Goal: Information Seeking & Learning: Learn about a topic

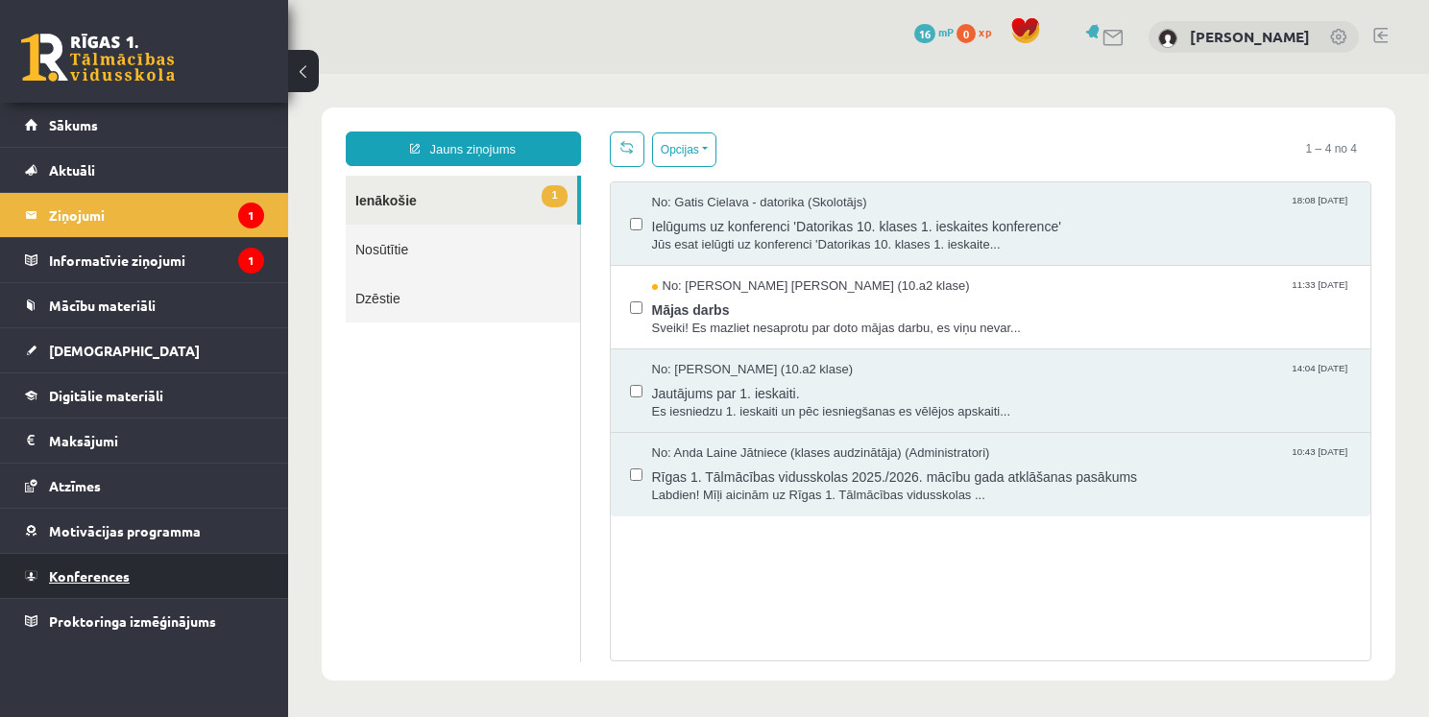
click at [125, 570] on span "Konferences" at bounding box center [89, 576] width 81 height 17
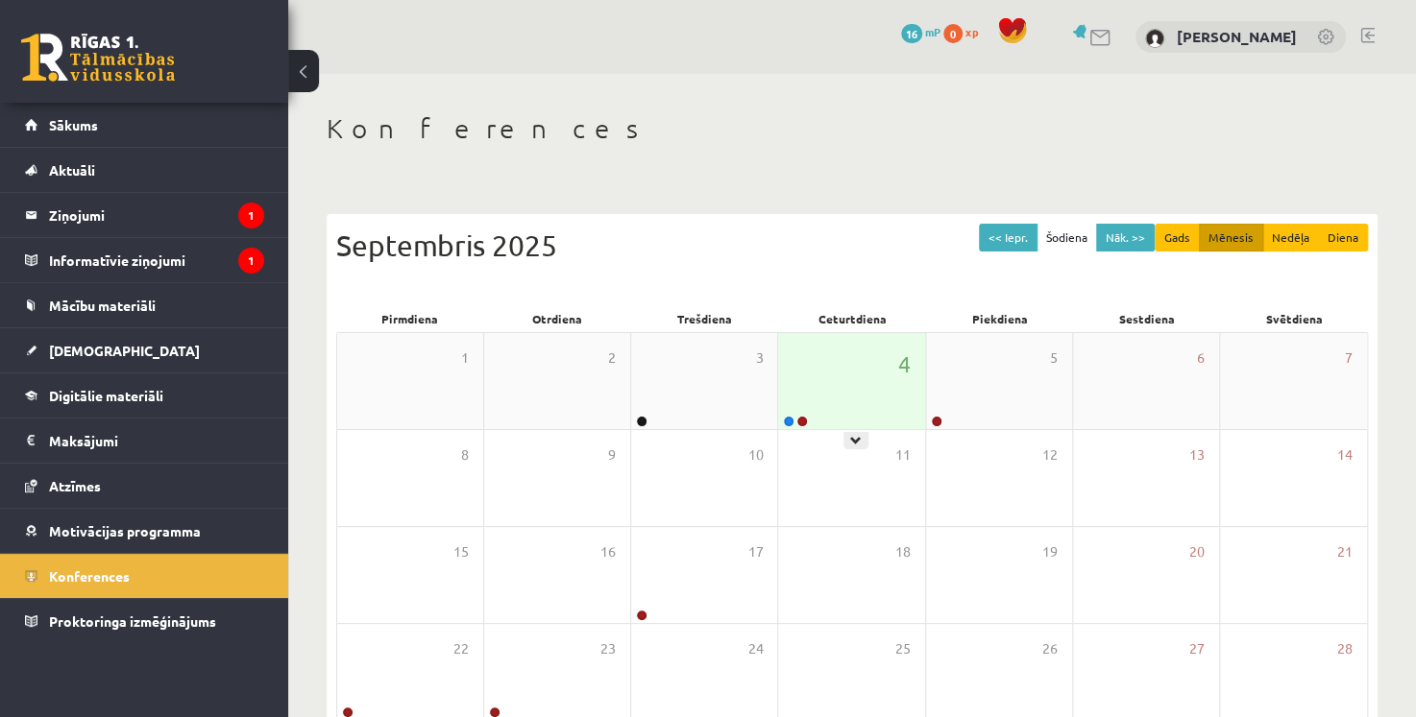
click at [857, 378] on div "4" at bounding box center [851, 381] width 146 height 96
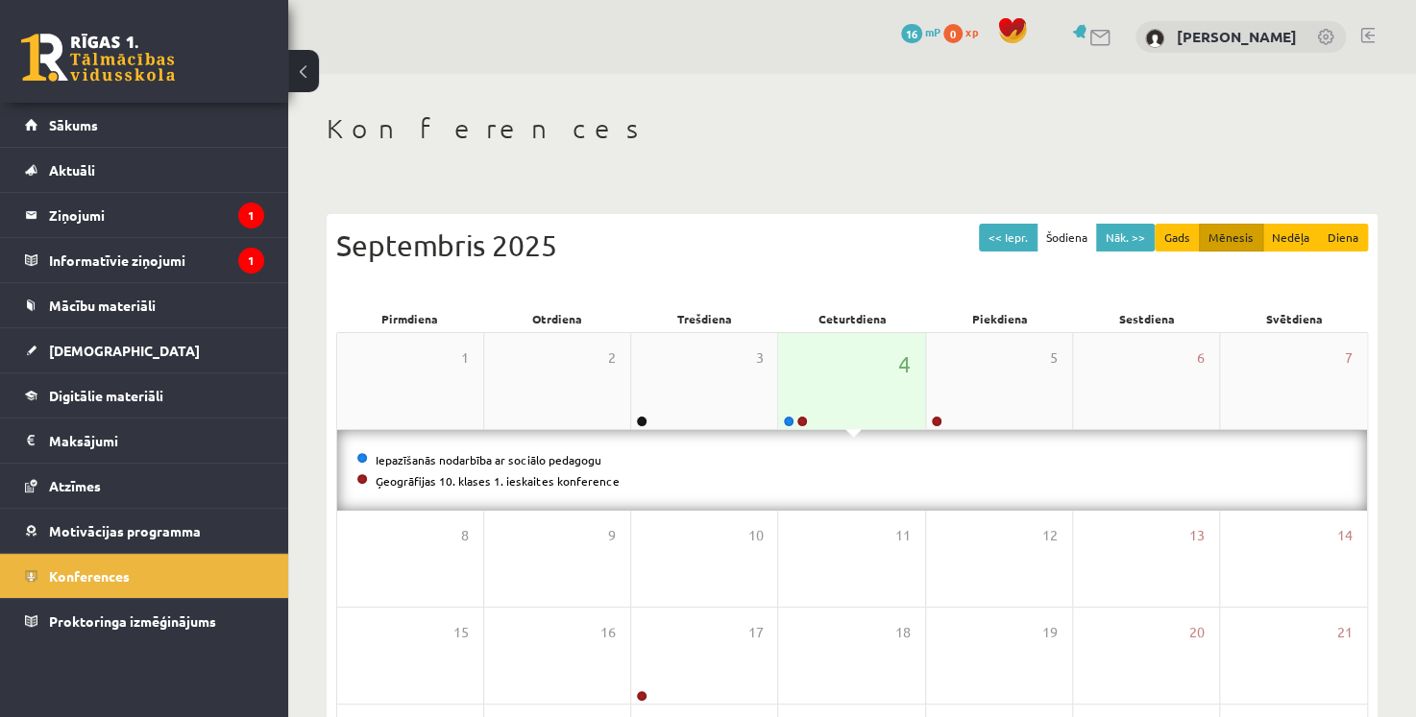
click at [857, 378] on div "4" at bounding box center [851, 381] width 146 height 96
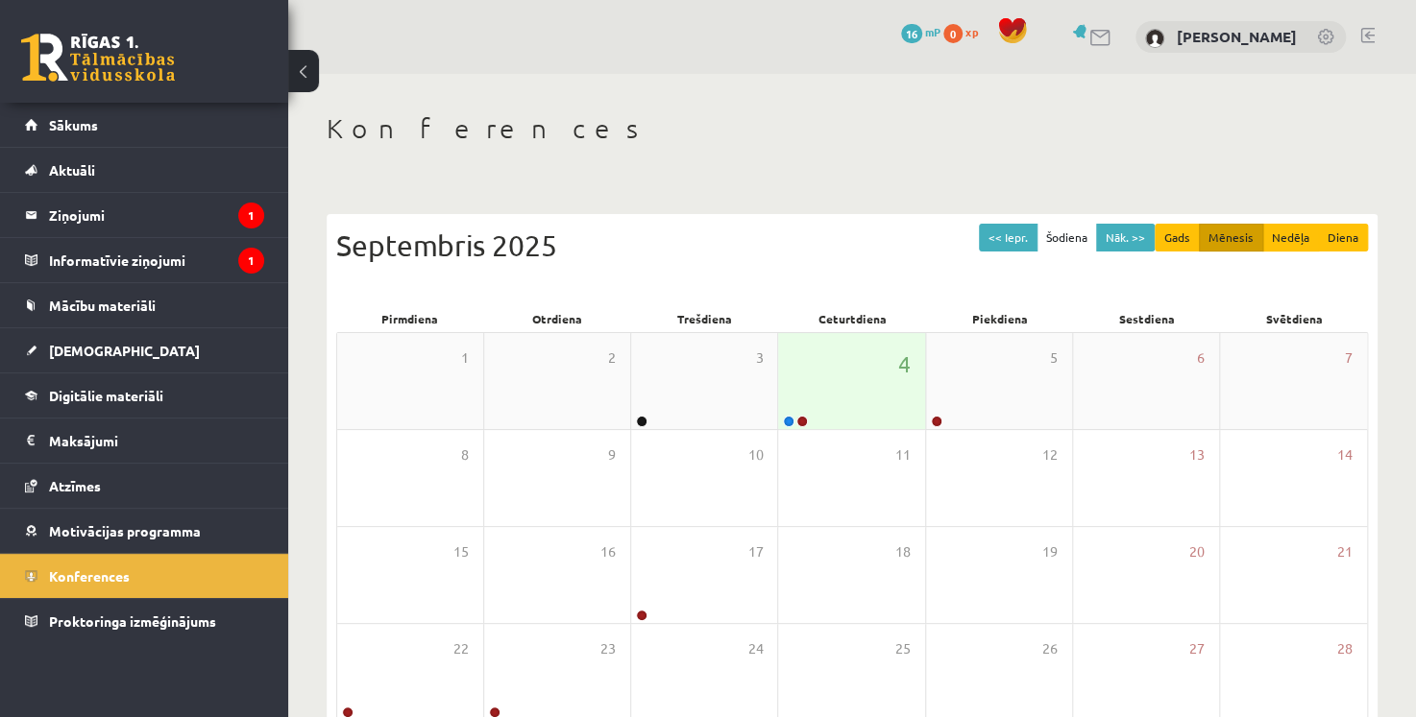
click at [857, 378] on div "4" at bounding box center [851, 381] width 146 height 96
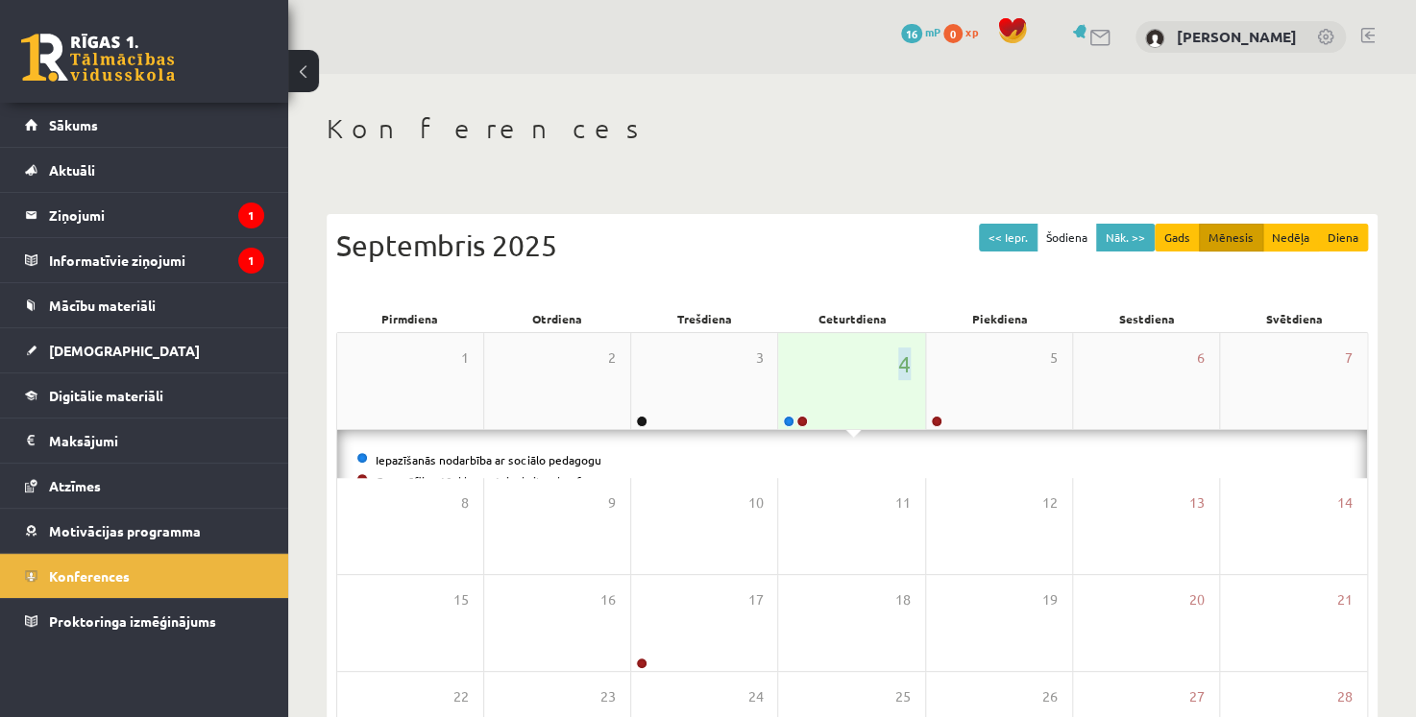
click at [857, 378] on div "4" at bounding box center [851, 381] width 146 height 96
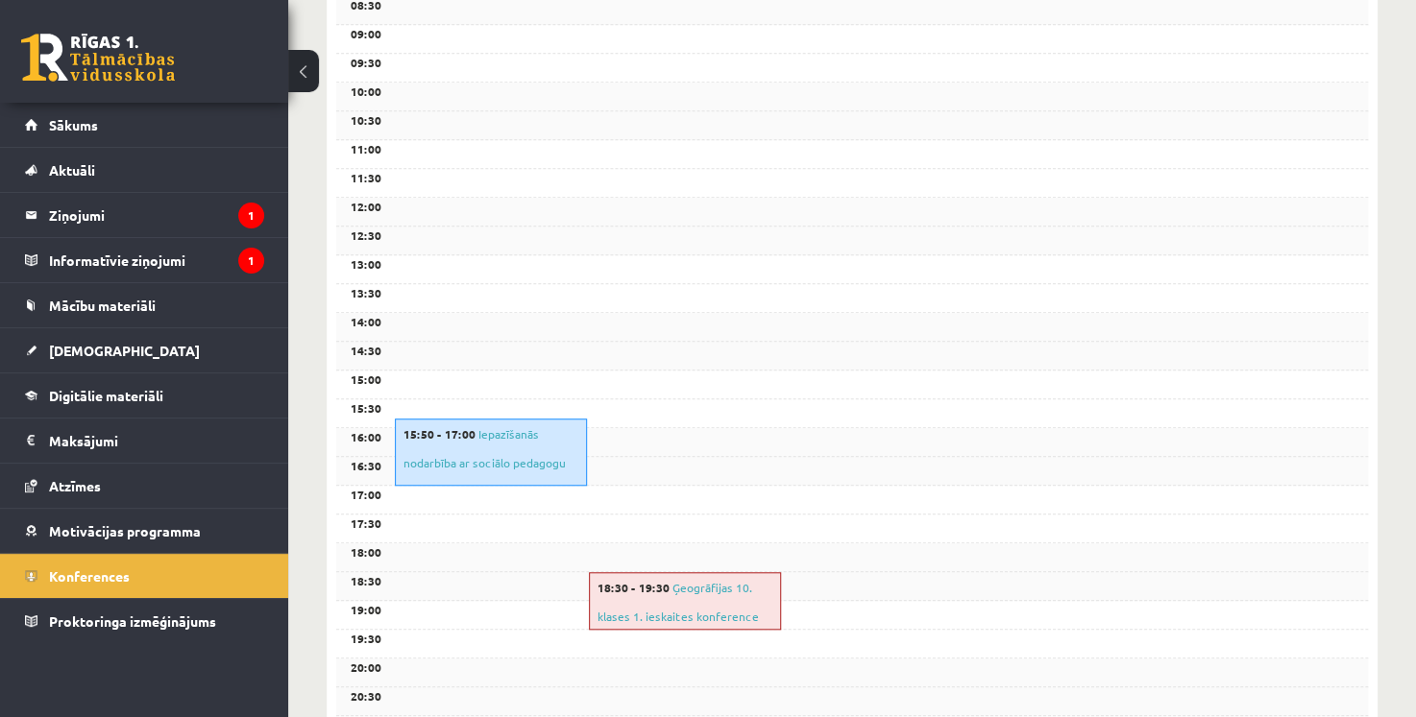
scroll to position [538, 0]
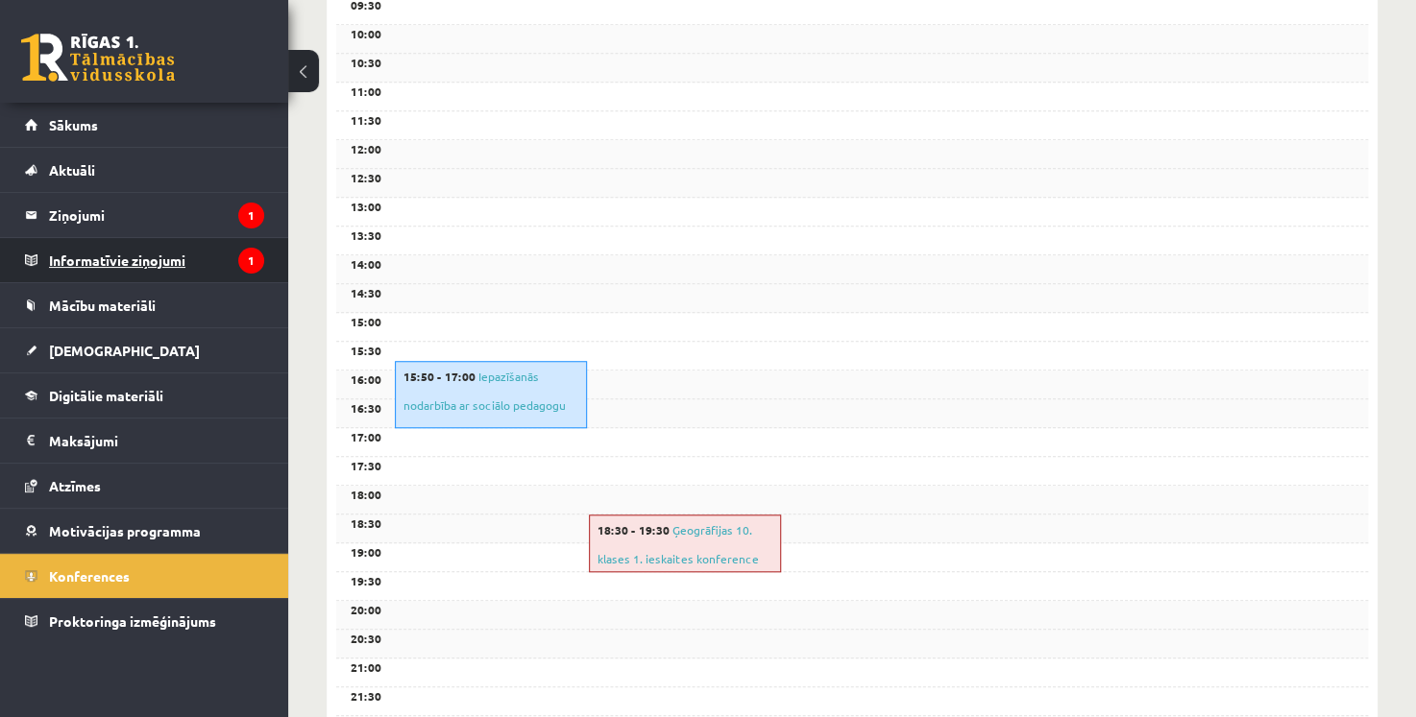
click at [208, 267] on legend "Informatīvie ziņojumi 1" at bounding box center [156, 260] width 215 height 44
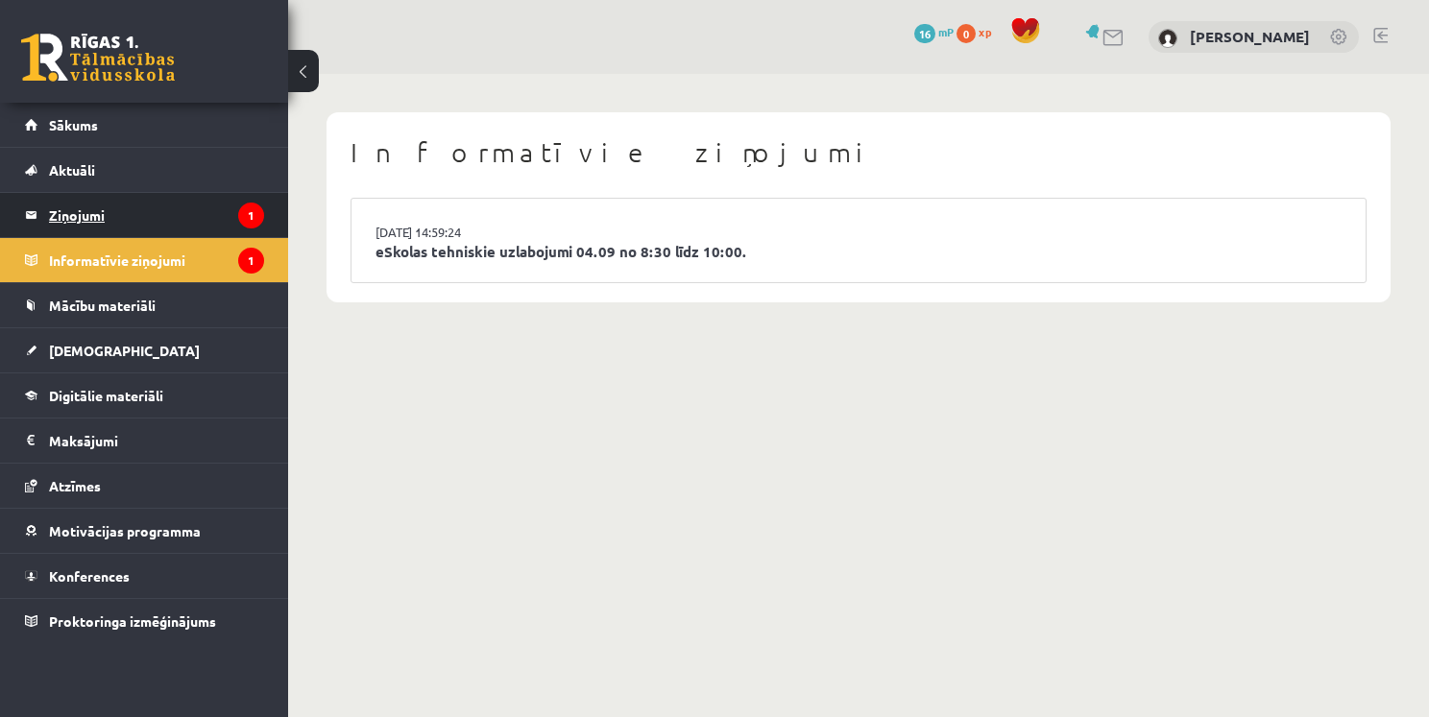
click at [199, 219] on legend "Ziņojumi 1" at bounding box center [156, 215] width 215 height 44
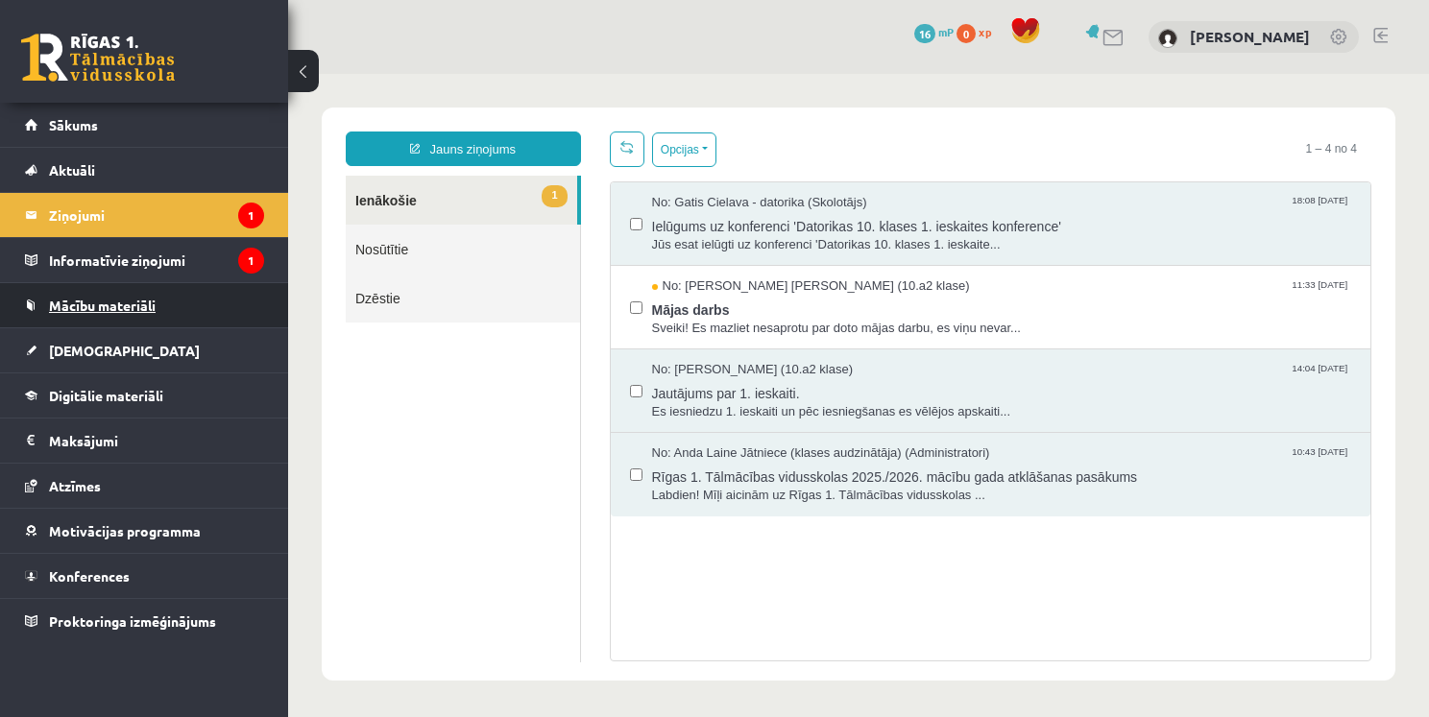
click at [117, 313] on link "Mācību materiāli" at bounding box center [144, 305] width 239 height 44
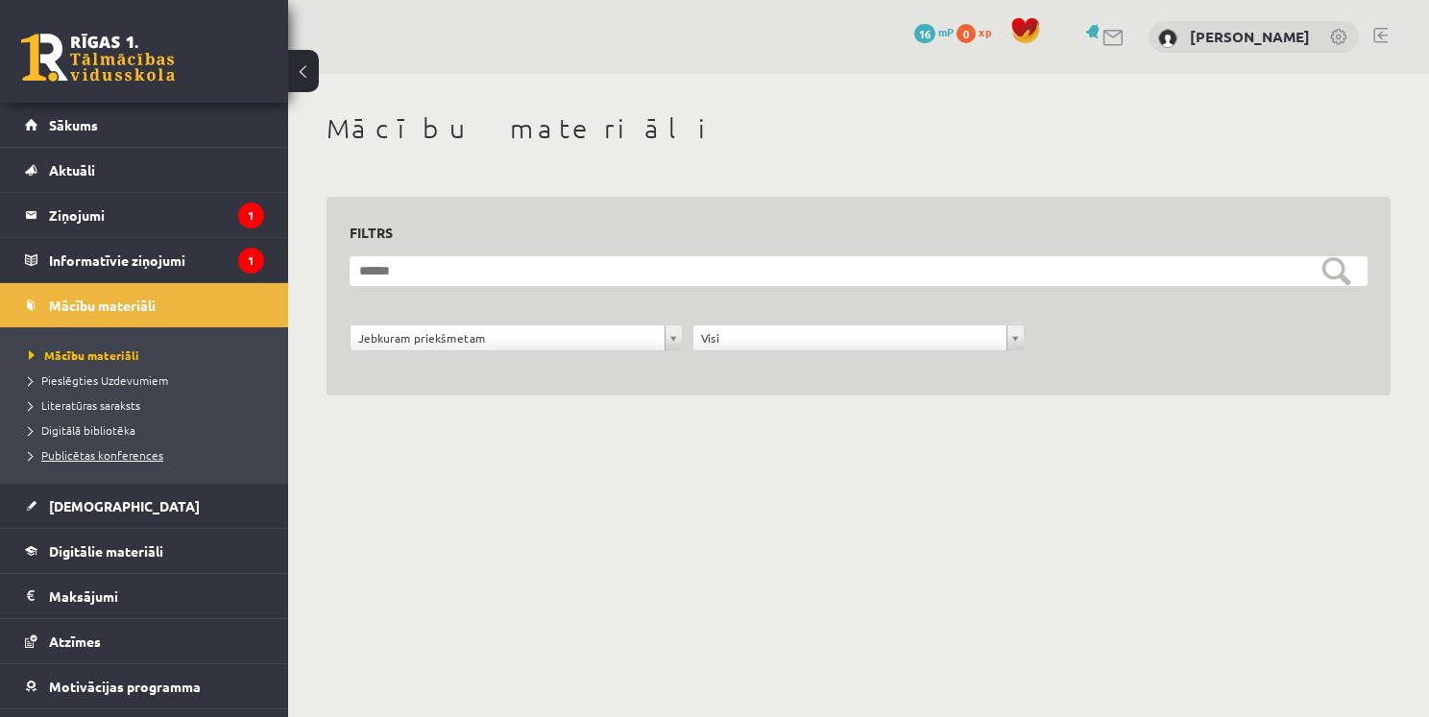
click at [99, 451] on span "Publicētas konferences" at bounding box center [96, 455] width 134 height 15
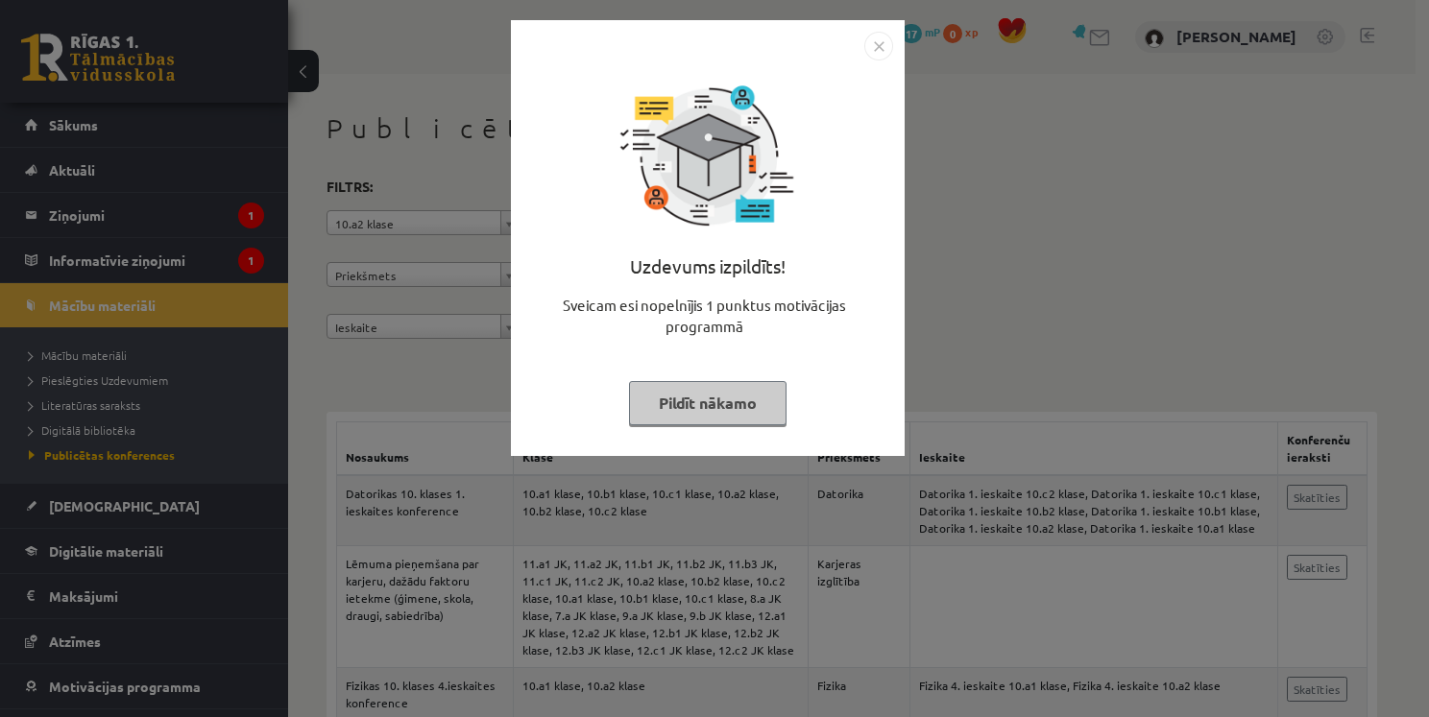
click at [690, 400] on button "Pildīt nākamo" at bounding box center [708, 403] width 158 height 44
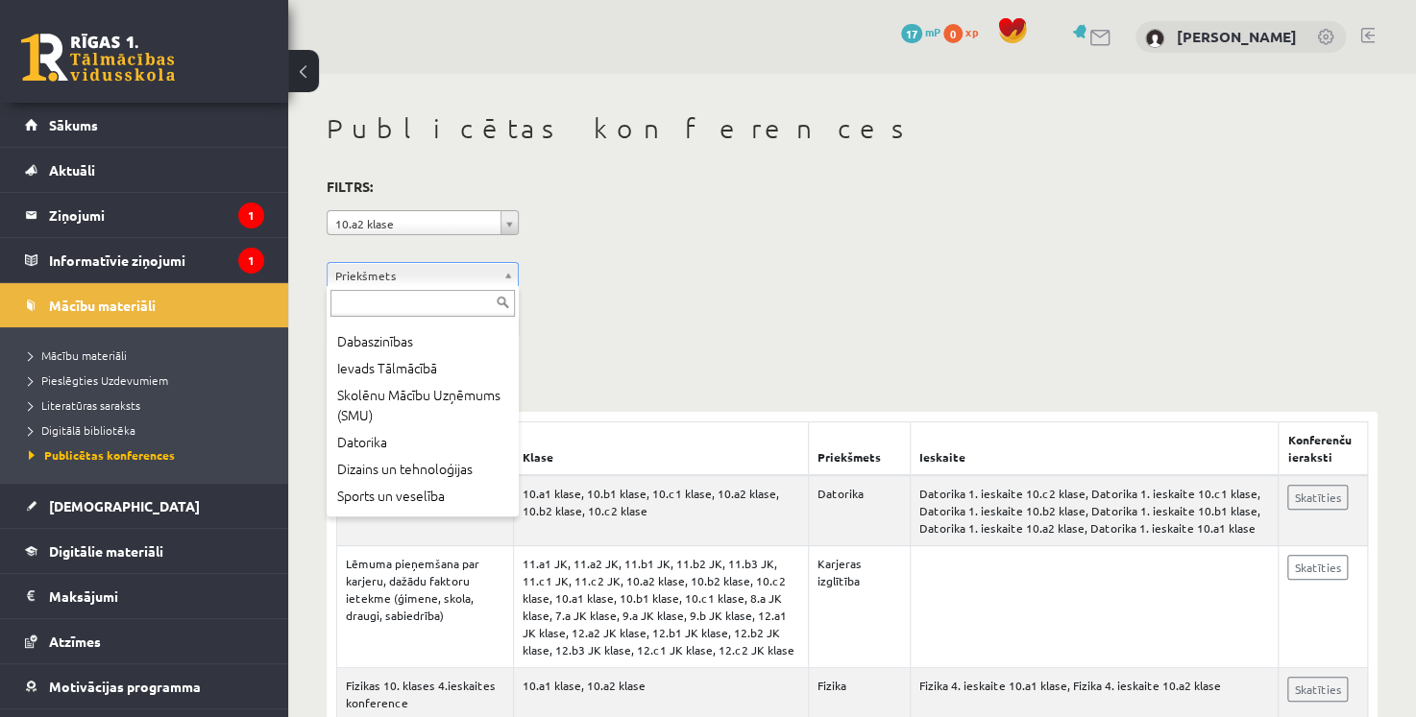
scroll to position [384, 0]
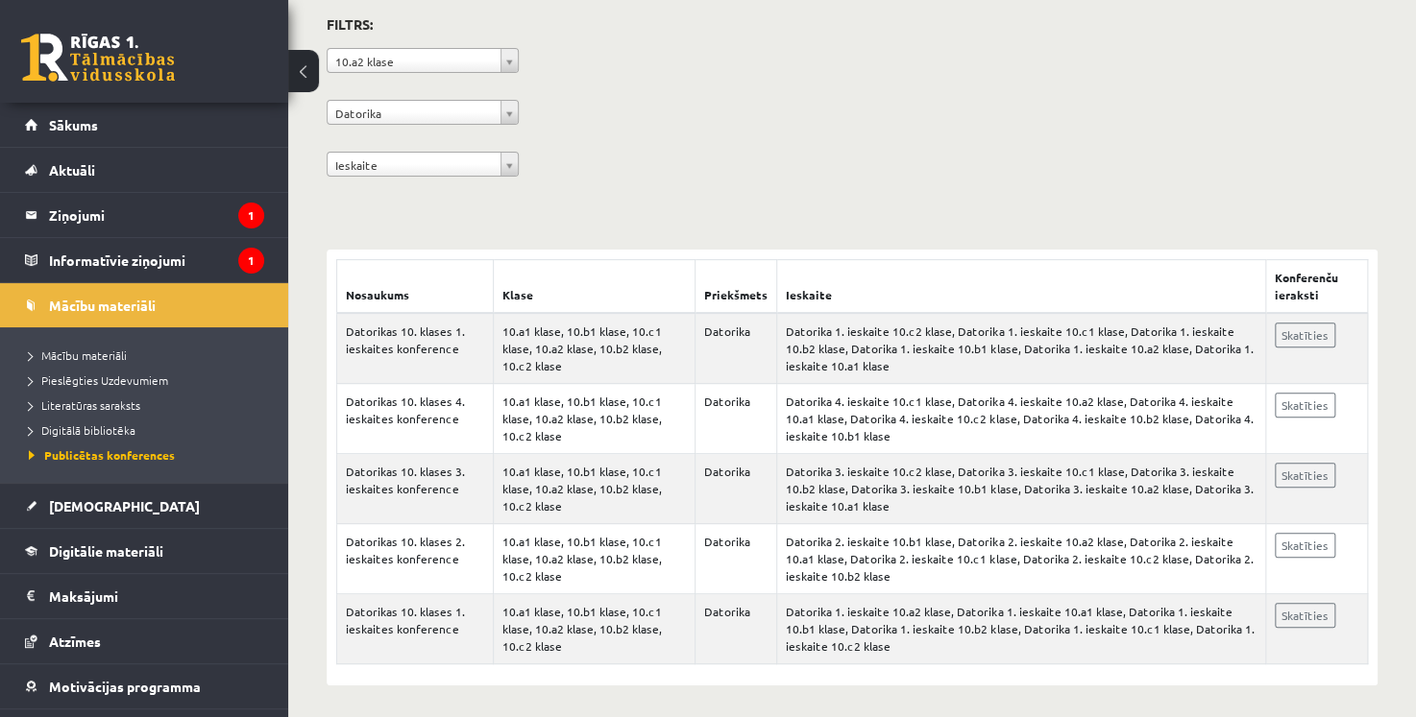
scroll to position [167, 0]
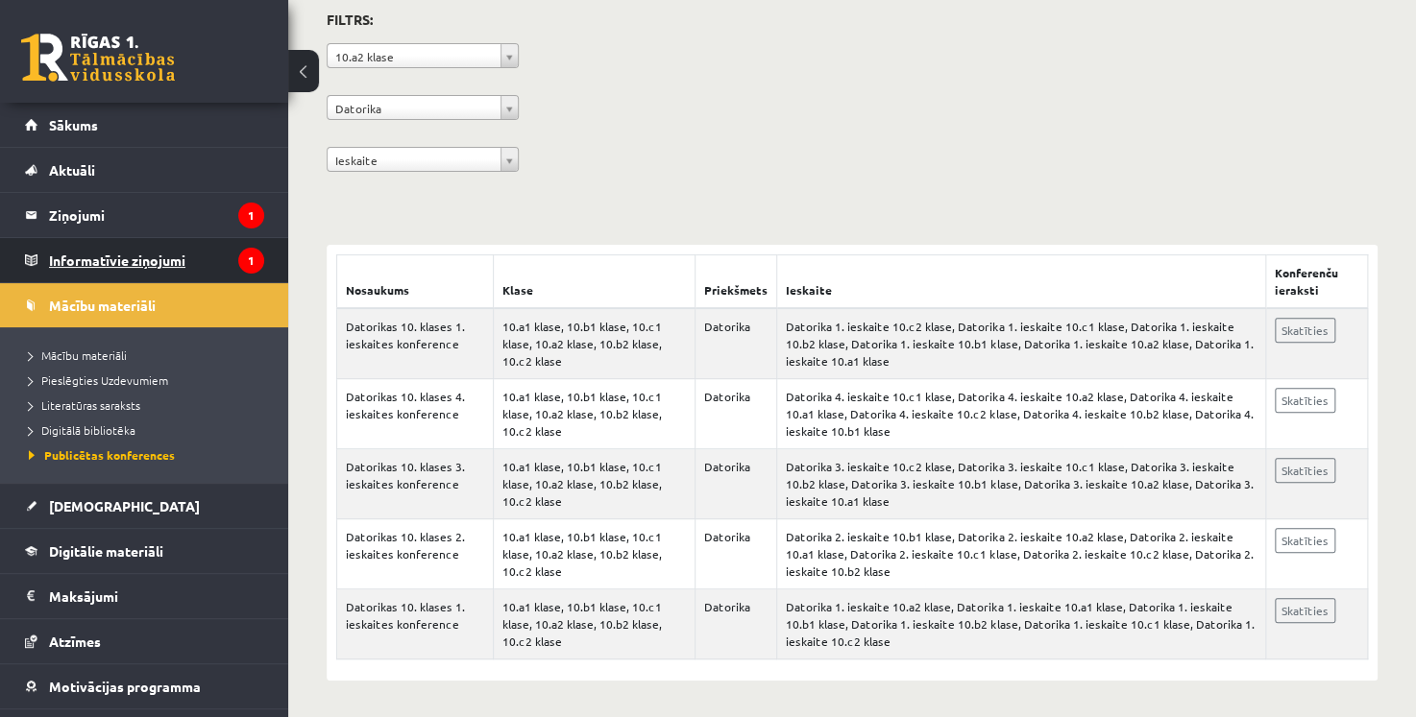
click at [112, 258] on legend "Informatīvie ziņojumi 1" at bounding box center [156, 260] width 215 height 44
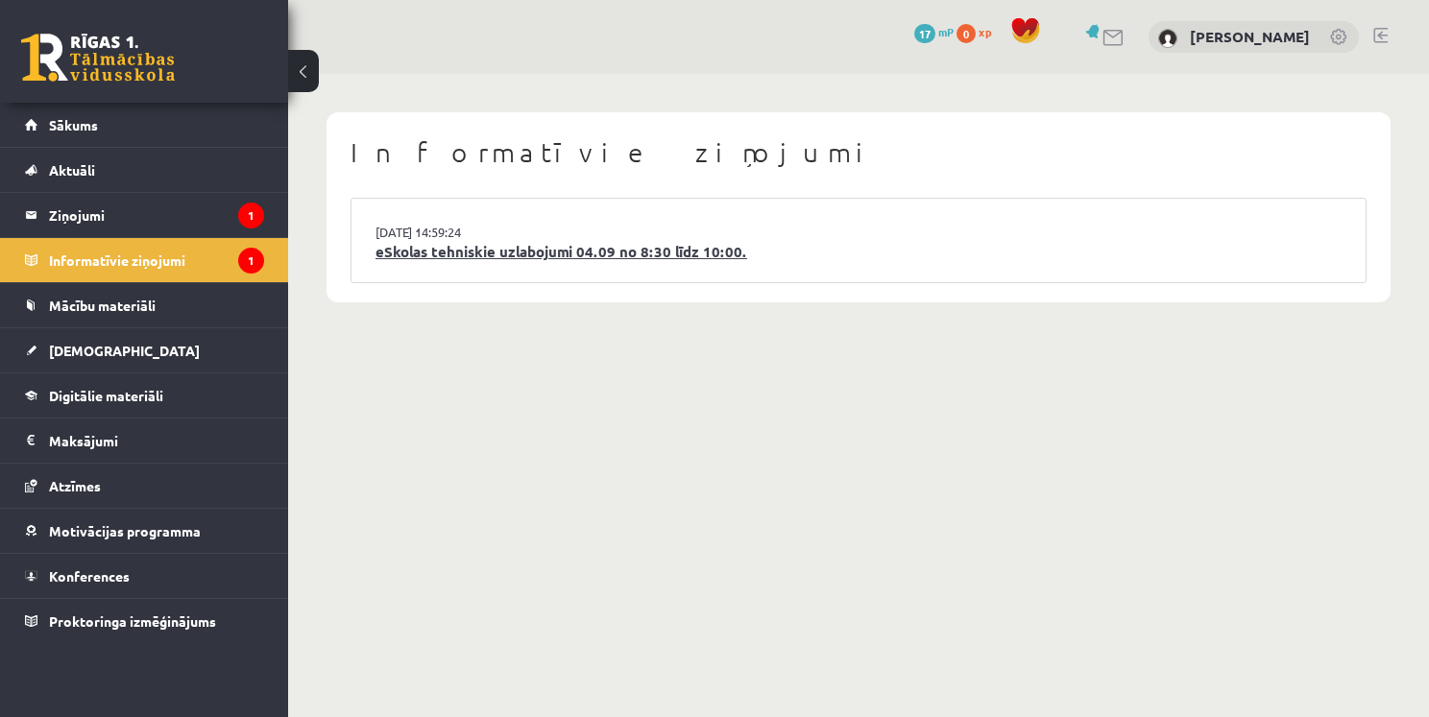
click at [529, 245] on link "eSkolas tehniskie uzlabojumi 04.09 no 8:30 līdz 10:00." at bounding box center [859, 252] width 966 height 22
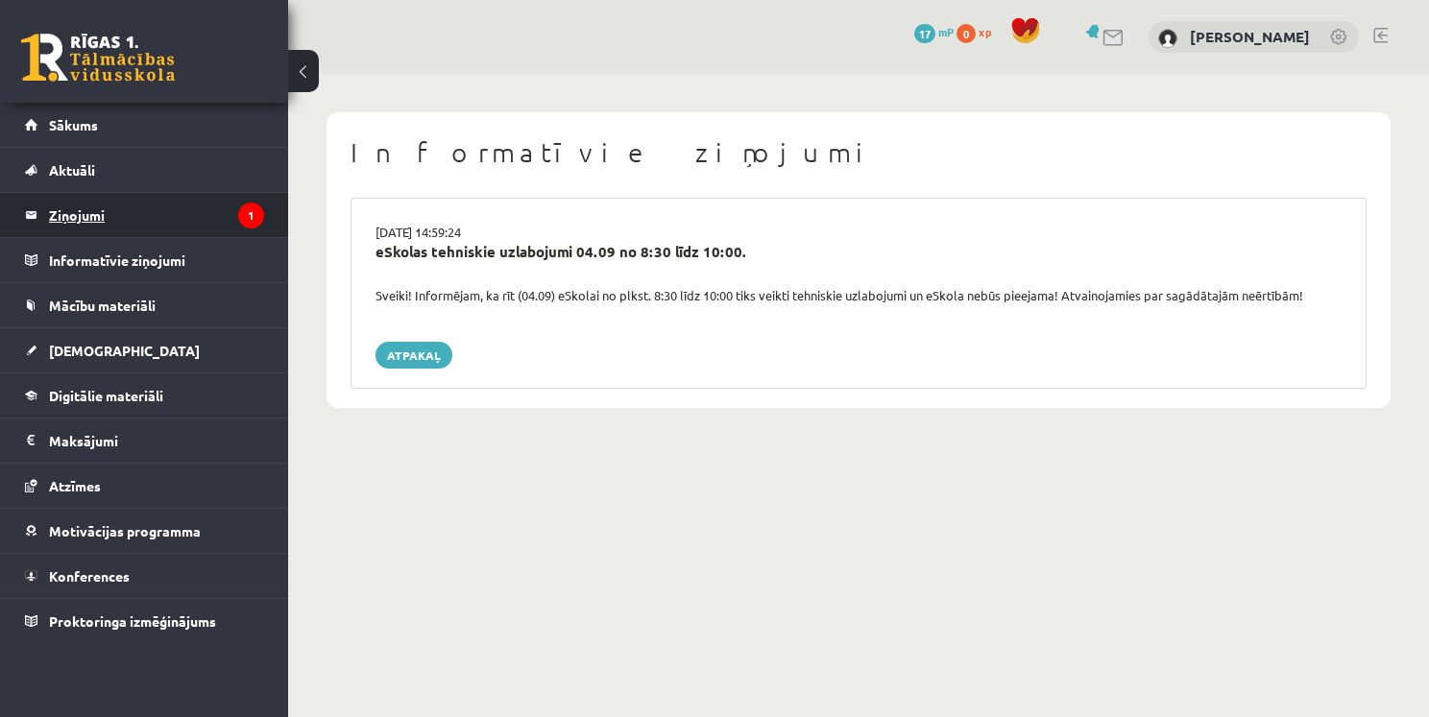
click at [185, 213] on legend "Ziņojumi 1" at bounding box center [156, 215] width 215 height 44
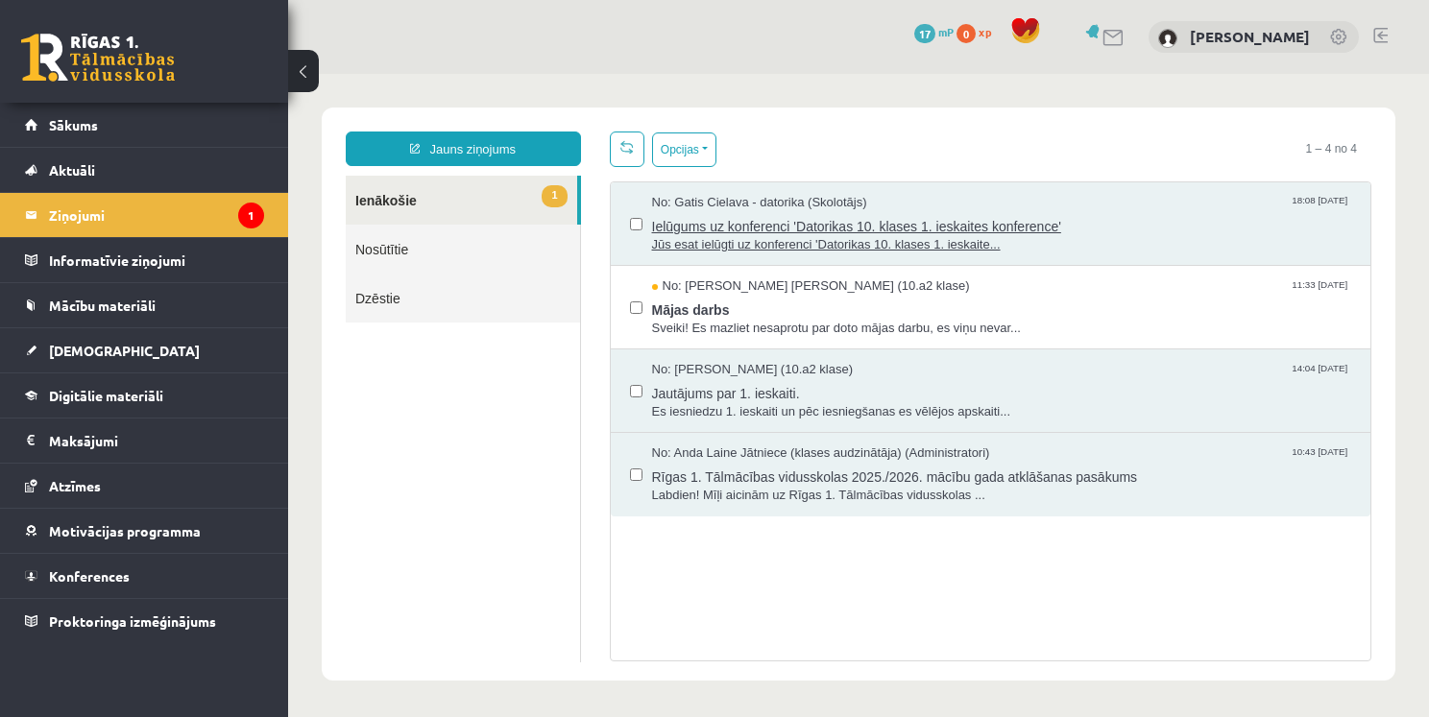
click at [970, 218] on span "Ielūgums uz konferenci 'Datorikas 10. klases 1. ieskaites konference'" at bounding box center [1002, 224] width 700 height 24
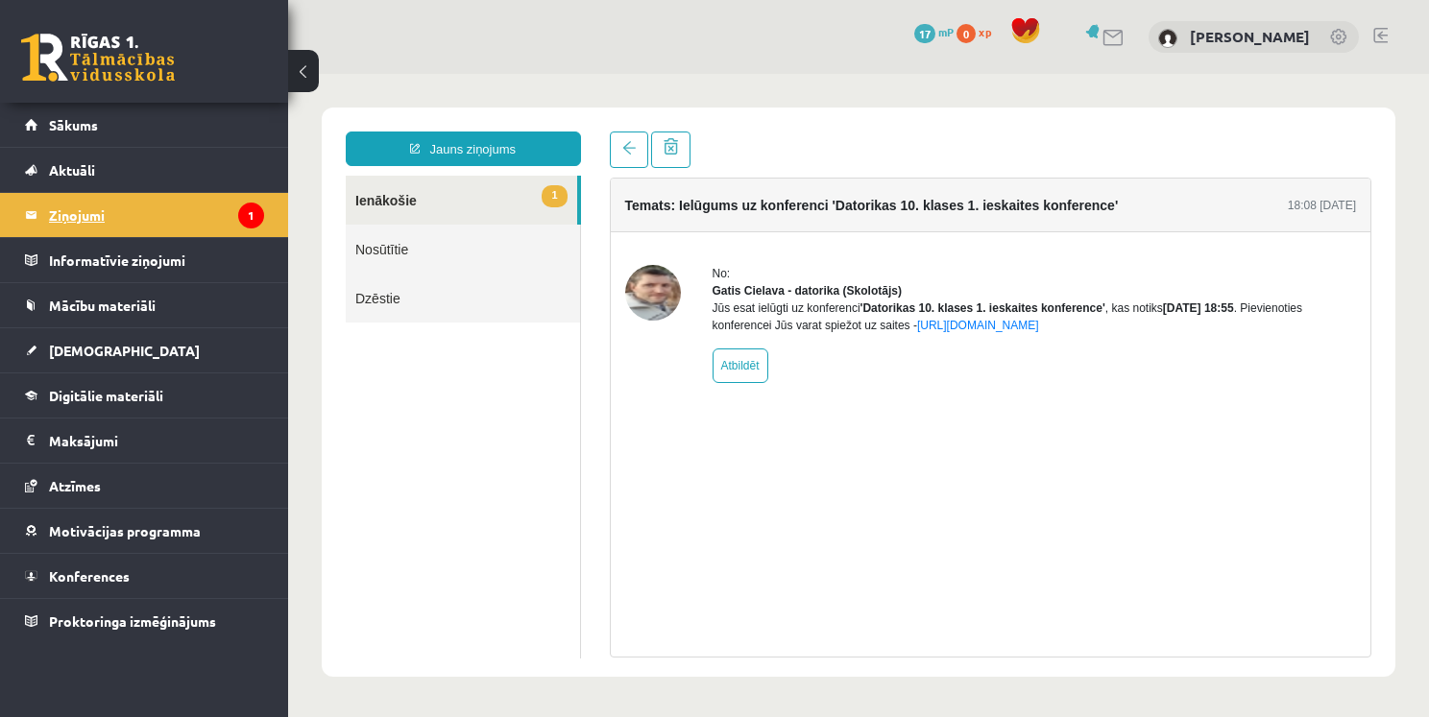
click at [240, 215] on icon "1" at bounding box center [251, 216] width 26 height 26
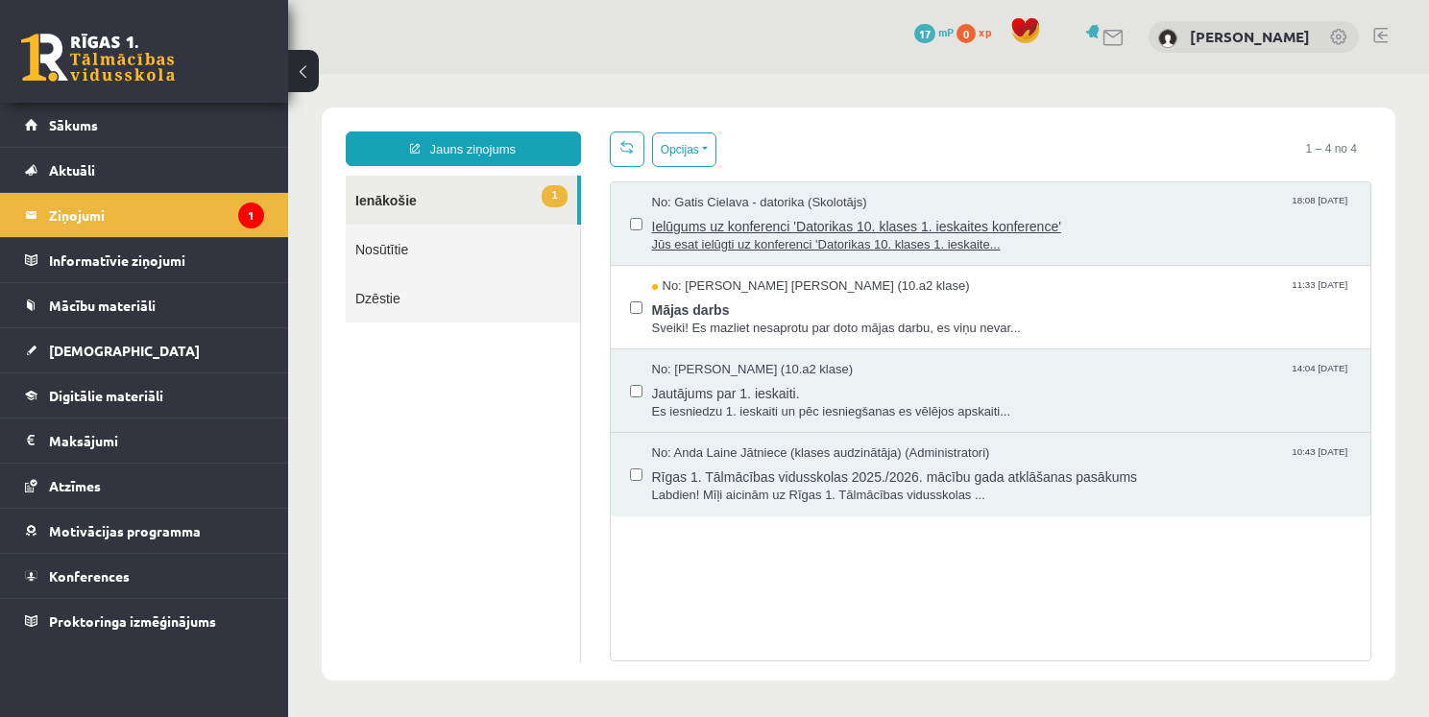
click at [885, 226] on span "Ielūgums uz konferenci 'Datorikas 10. klases 1. ieskaites konference'" at bounding box center [1002, 224] width 700 height 24
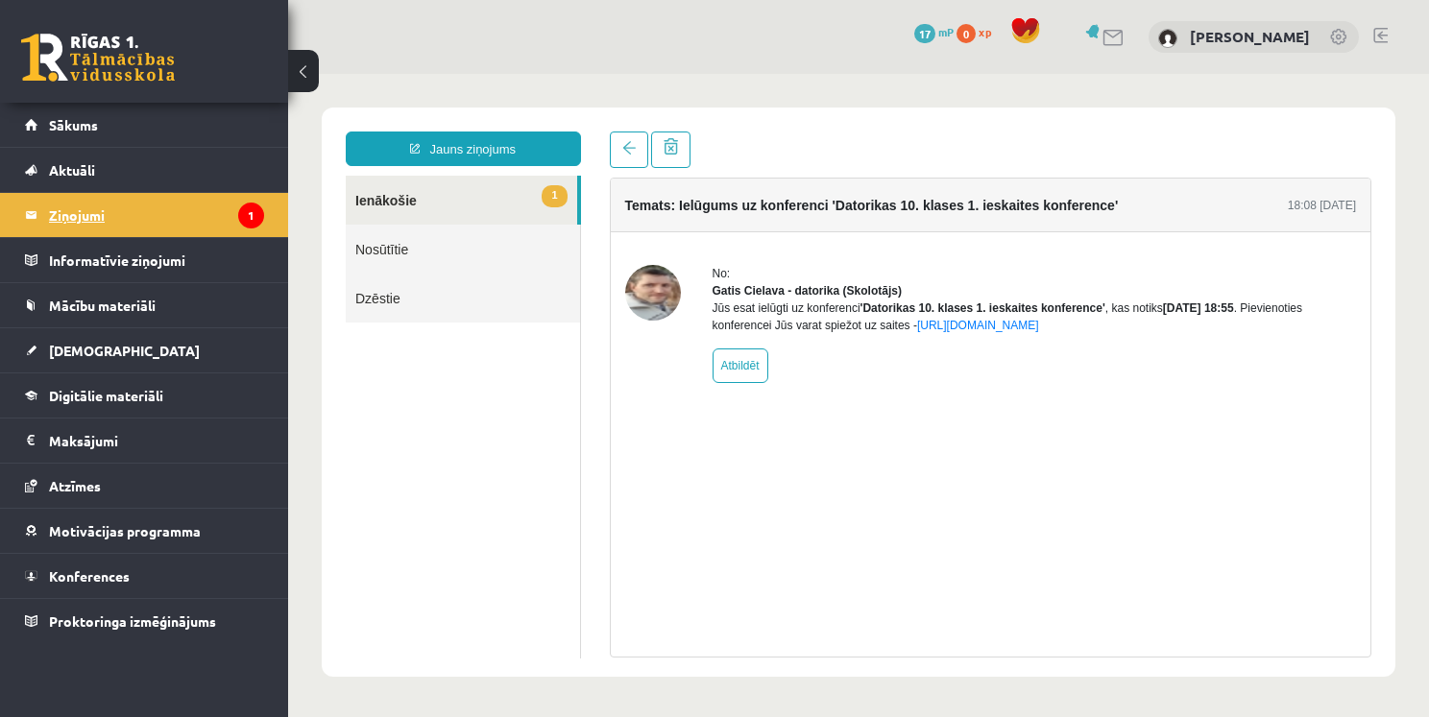
click at [222, 222] on legend "Ziņojumi 1" at bounding box center [156, 215] width 215 height 44
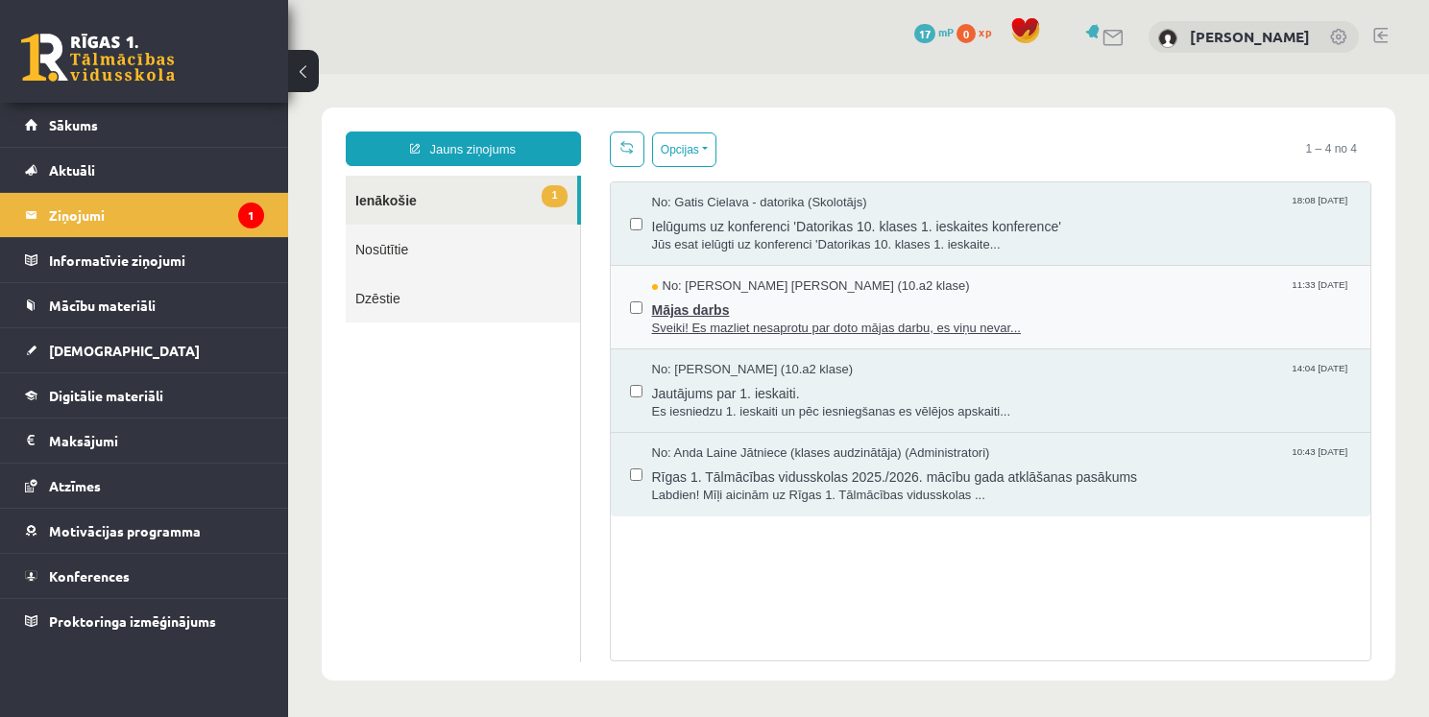
click at [957, 311] on span "Mājas darbs" at bounding box center [1002, 308] width 700 height 24
click at [453, 196] on link "1 Ienākošie" at bounding box center [461, 200] width 231 height 49
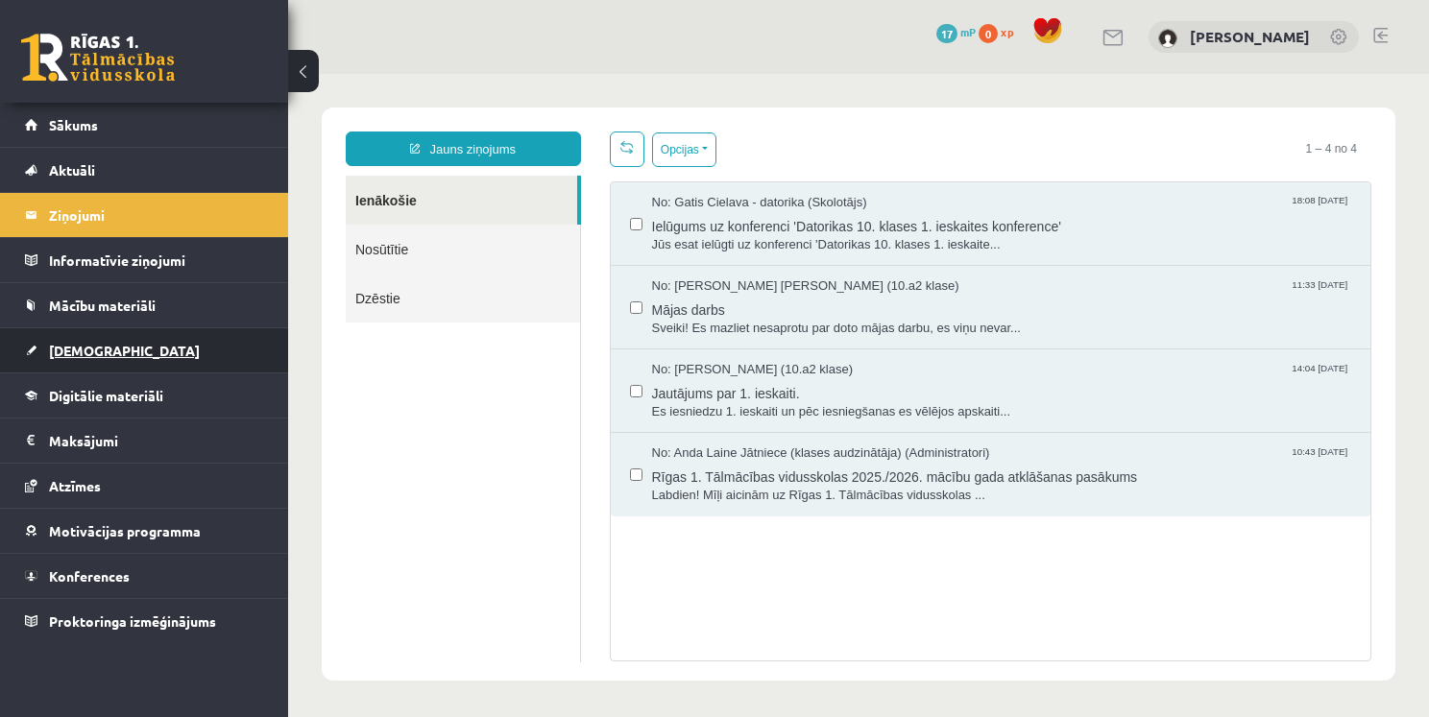
click at [102, 355] on span "[DEMOGRAPHIC_DATA]" at bounding box center [124, 350] width 151 height 17
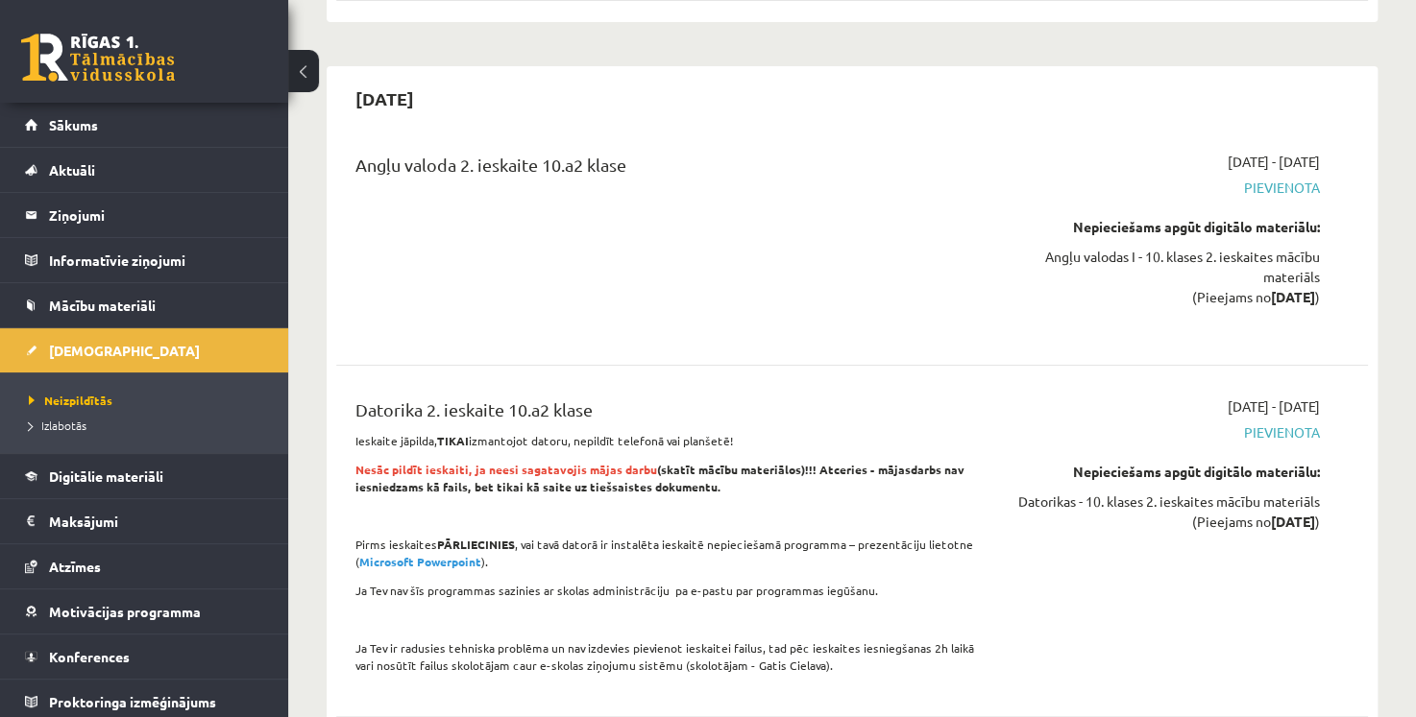
scroll to position [6865, 0]
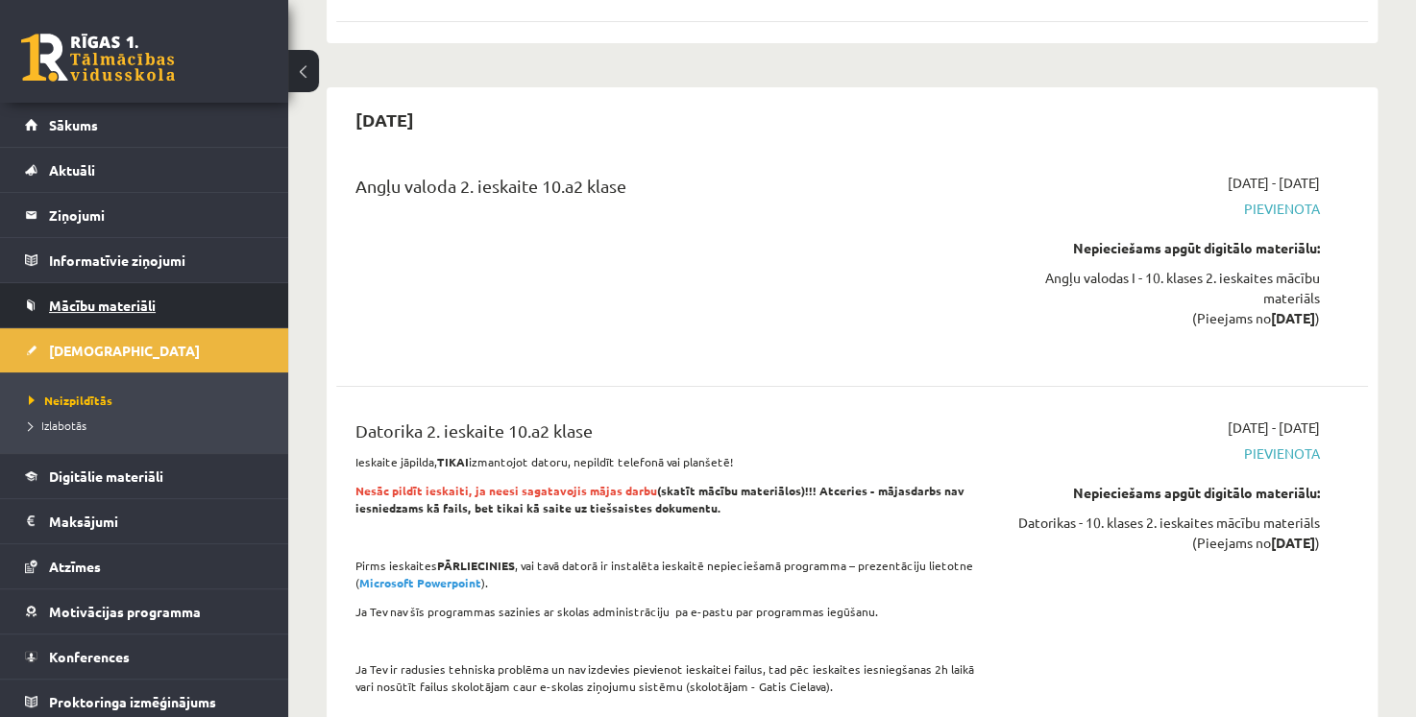
click at [145, 303] on span "Mācību materiāli" at bounding box center [102, 305] width 107 height 17
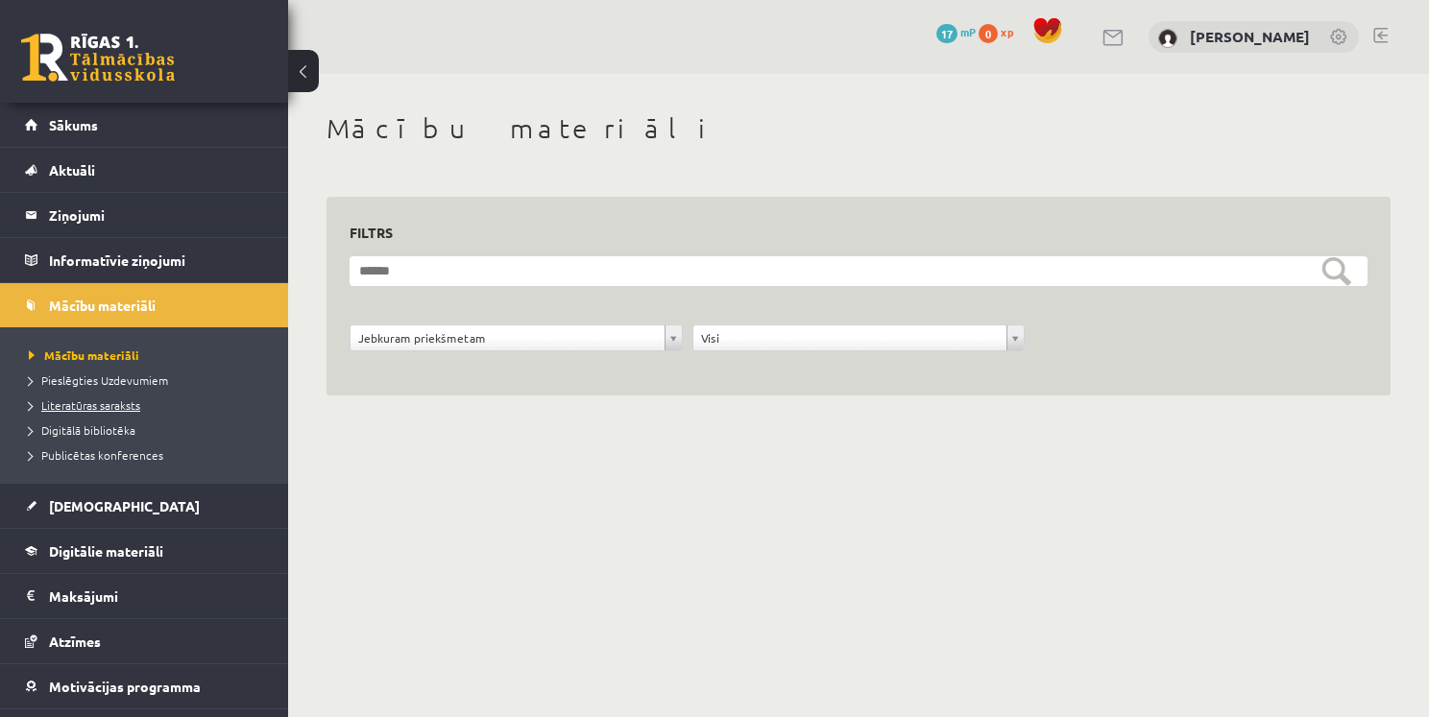
click at [105, 405] on span "Literatūras saraksts" at bounding box center [84, 405] width 111 height 15
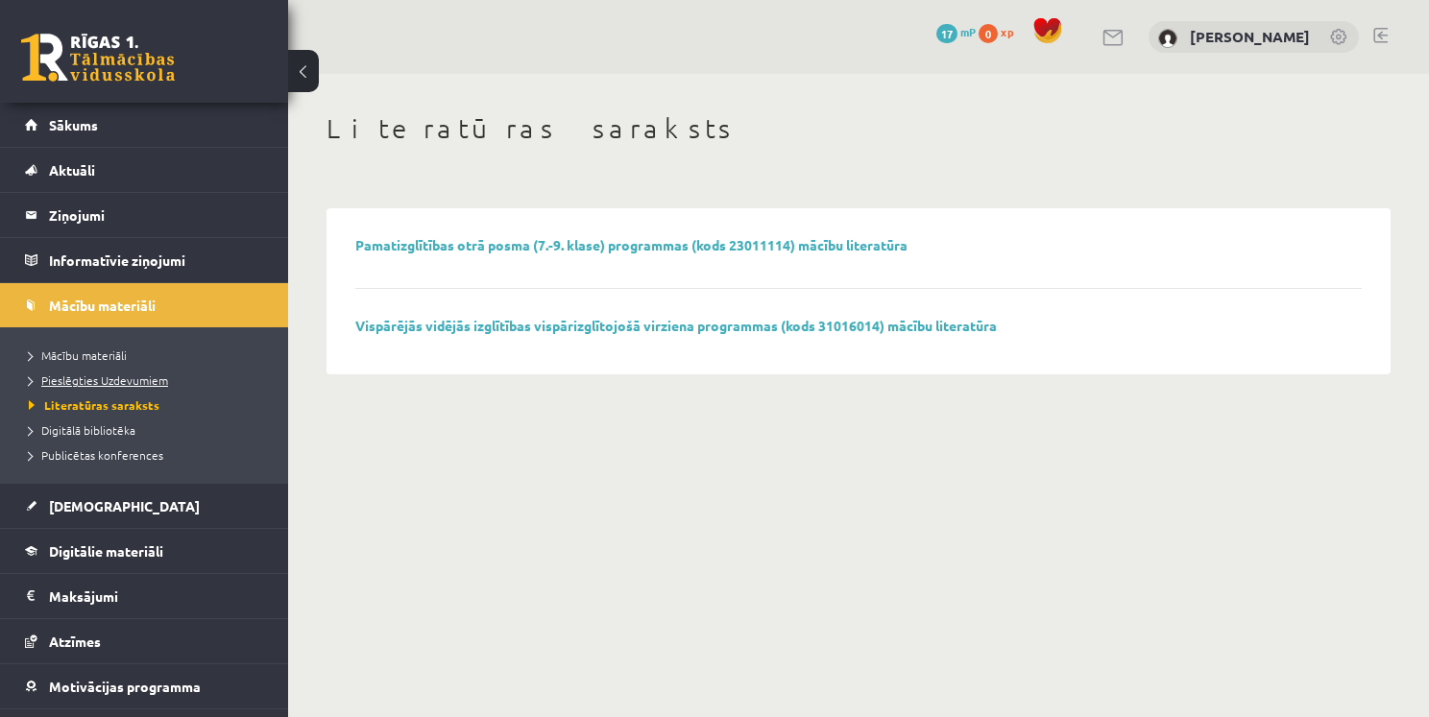
click at [118, 387] on link "Pieslēgties Uzdevumiem" at bounding box center [149, 380] width 240 height 17
click at [209, 264] on legend "Informatīvie ziņojumi 0" at bounding box center [156, 260] width 215 height 44
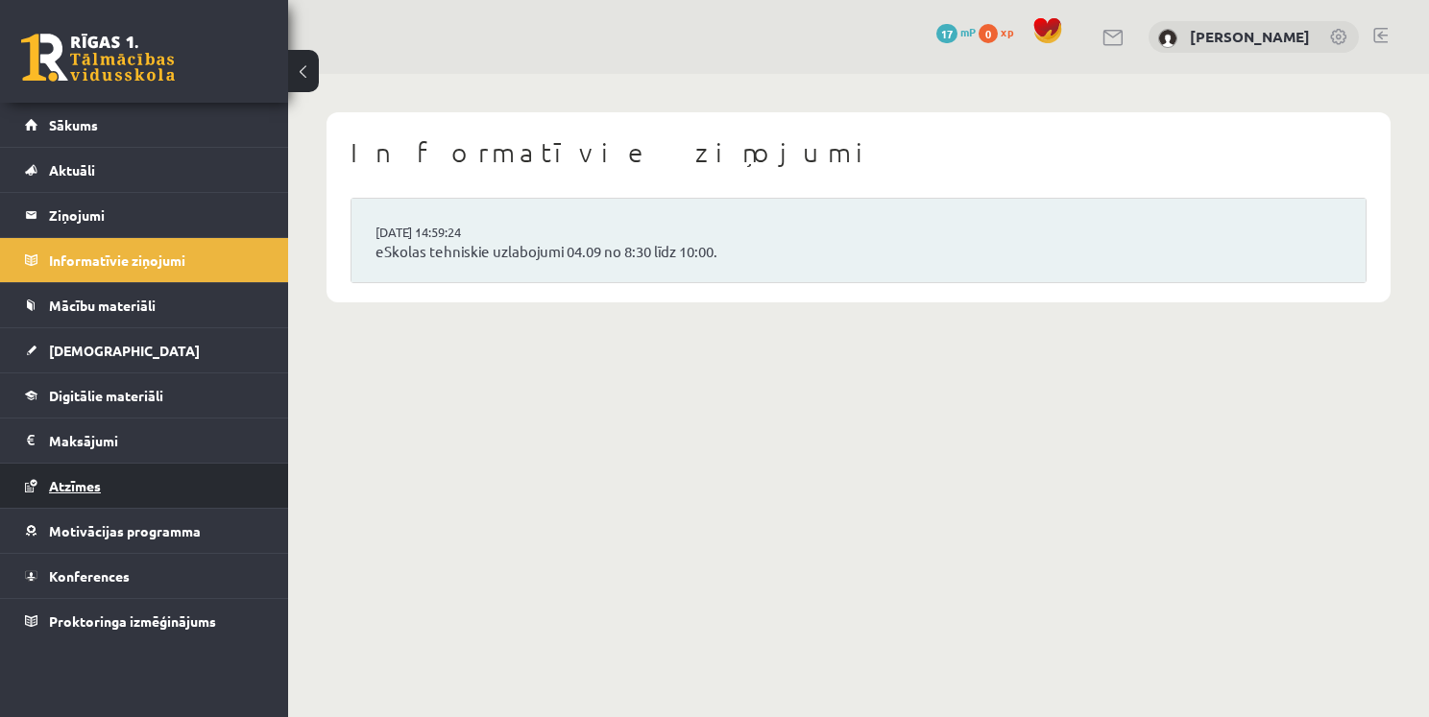
click at [170, 478] on link "Atzīmes" at bounding box center [144, 486] width 239 height 44
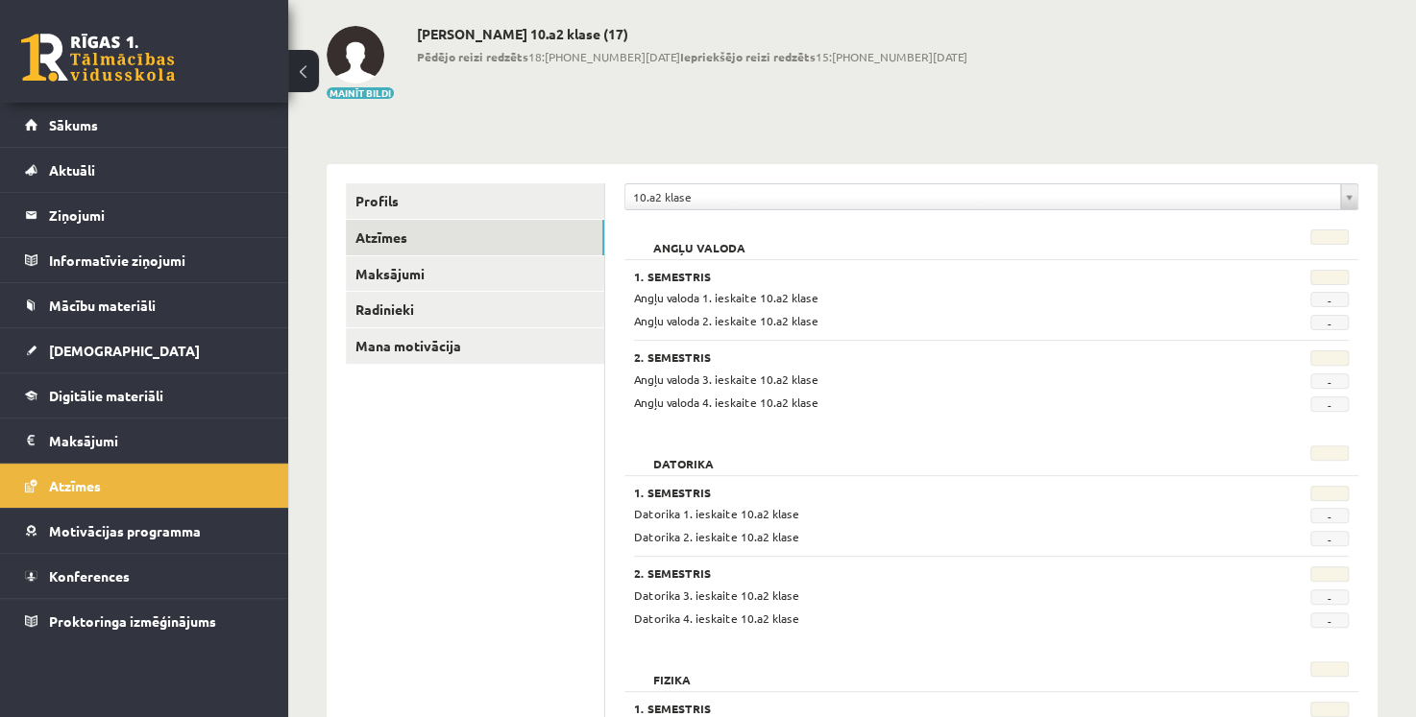
scroll to position [84, 0]
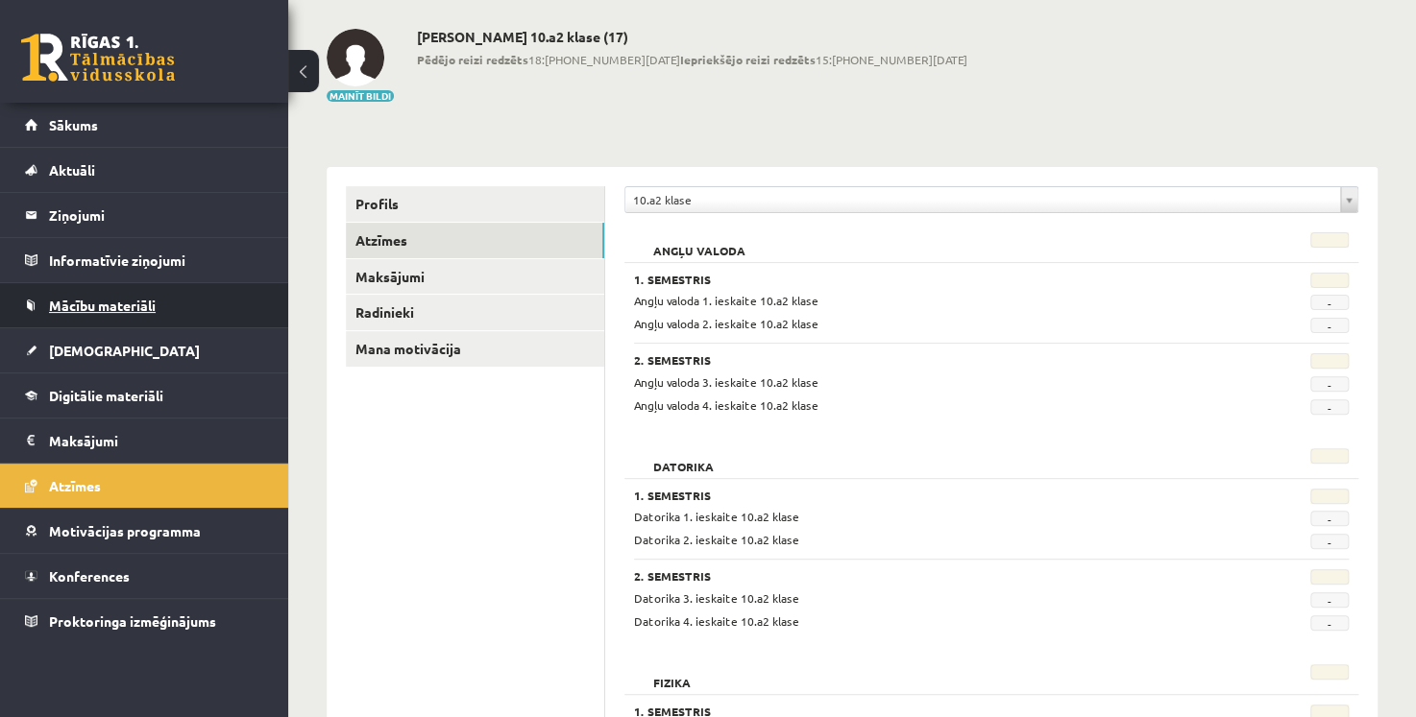
click at [92, 305] on span "Mācību materiāli" at bounding box center [102, 305] width 107 height 17
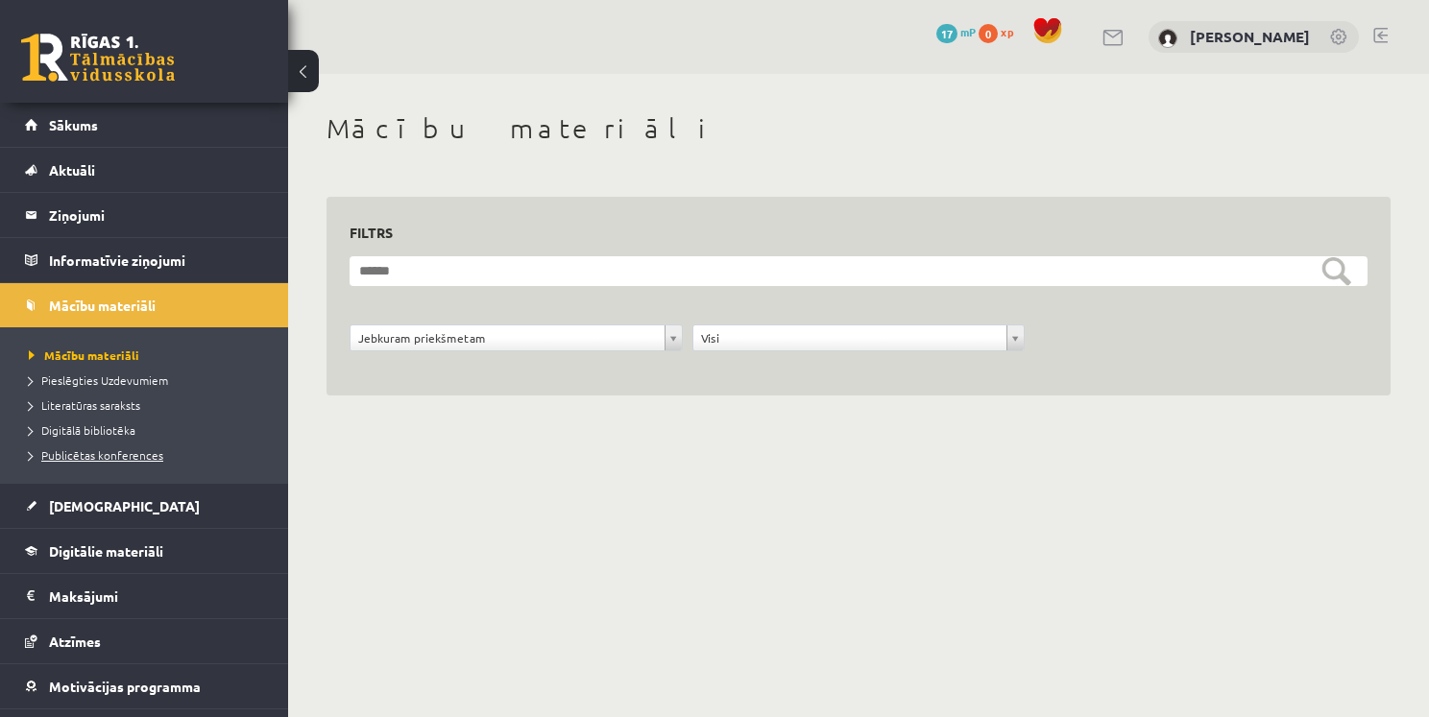
click at [130, 459] on span "Publicētas konferences" at bounding box center [96, 455] width 134 height 15
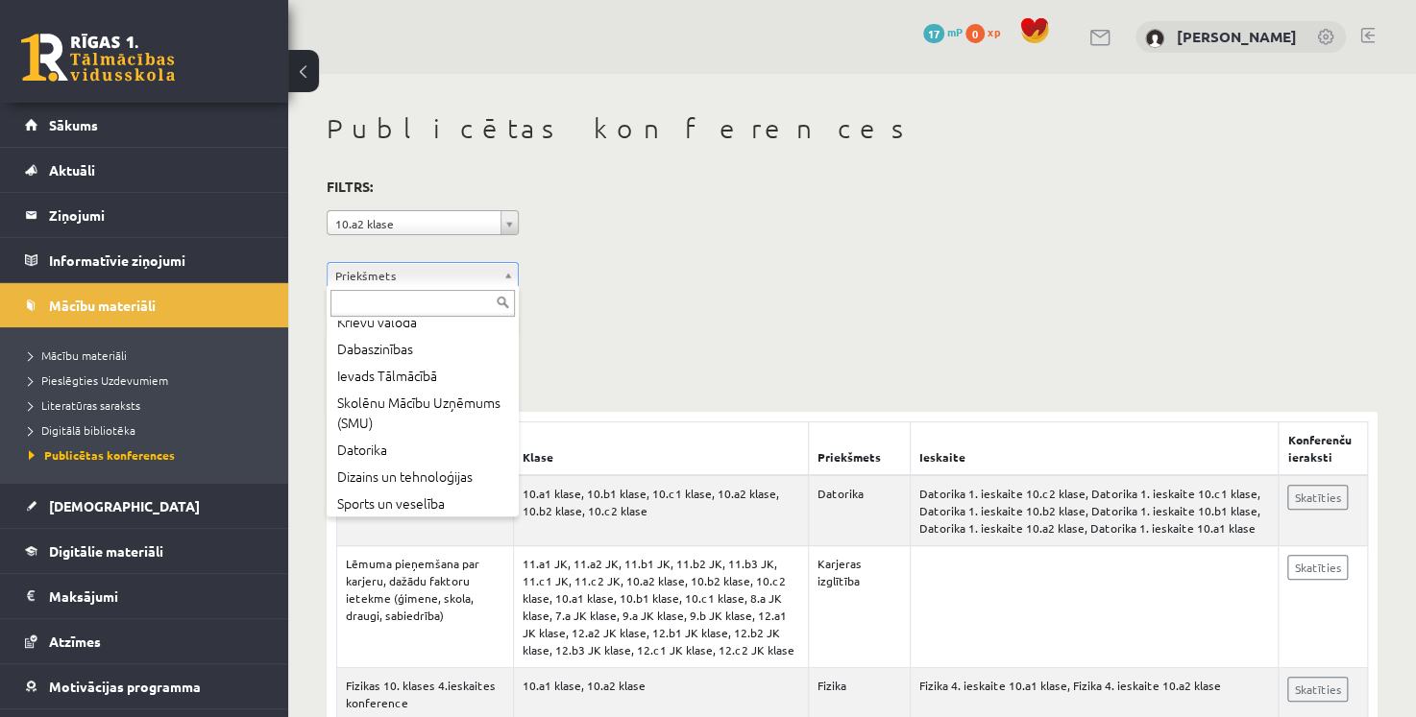
scroll to position [369, 0]
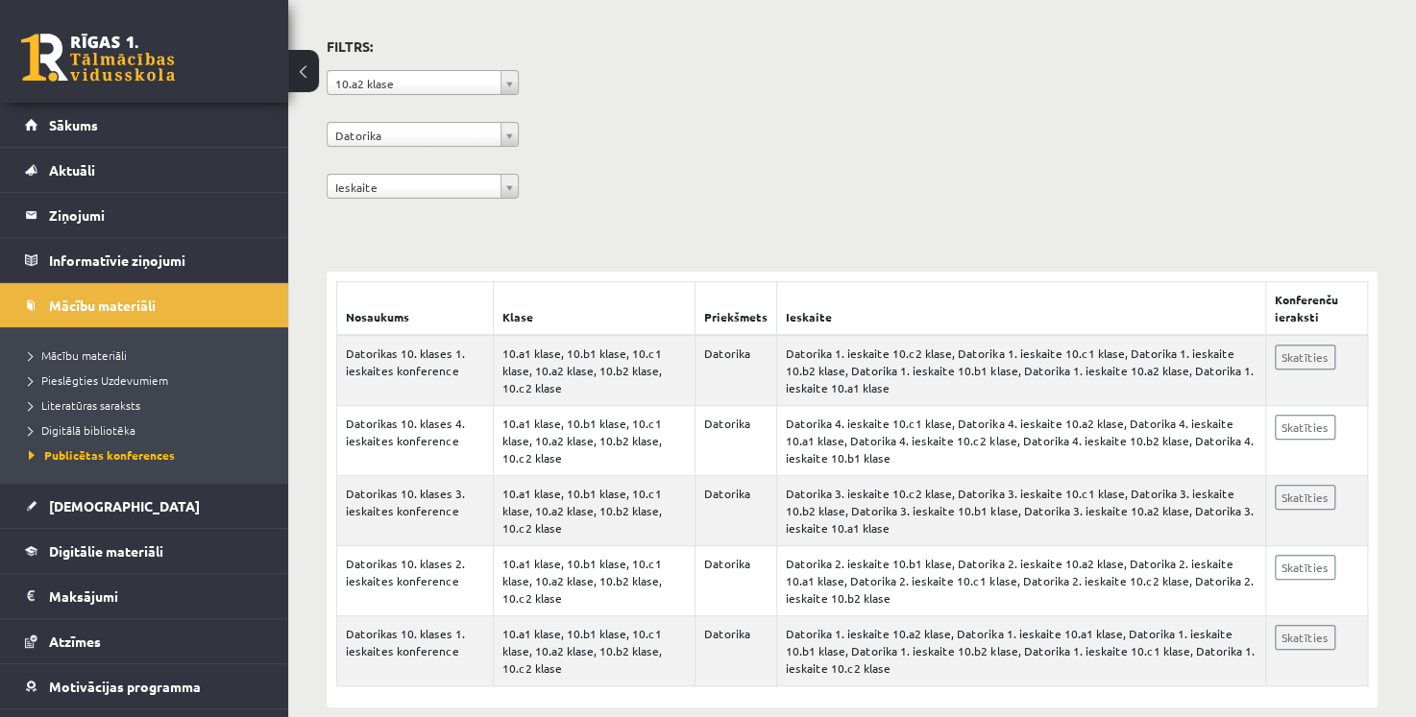
scroll to position [167, 0]
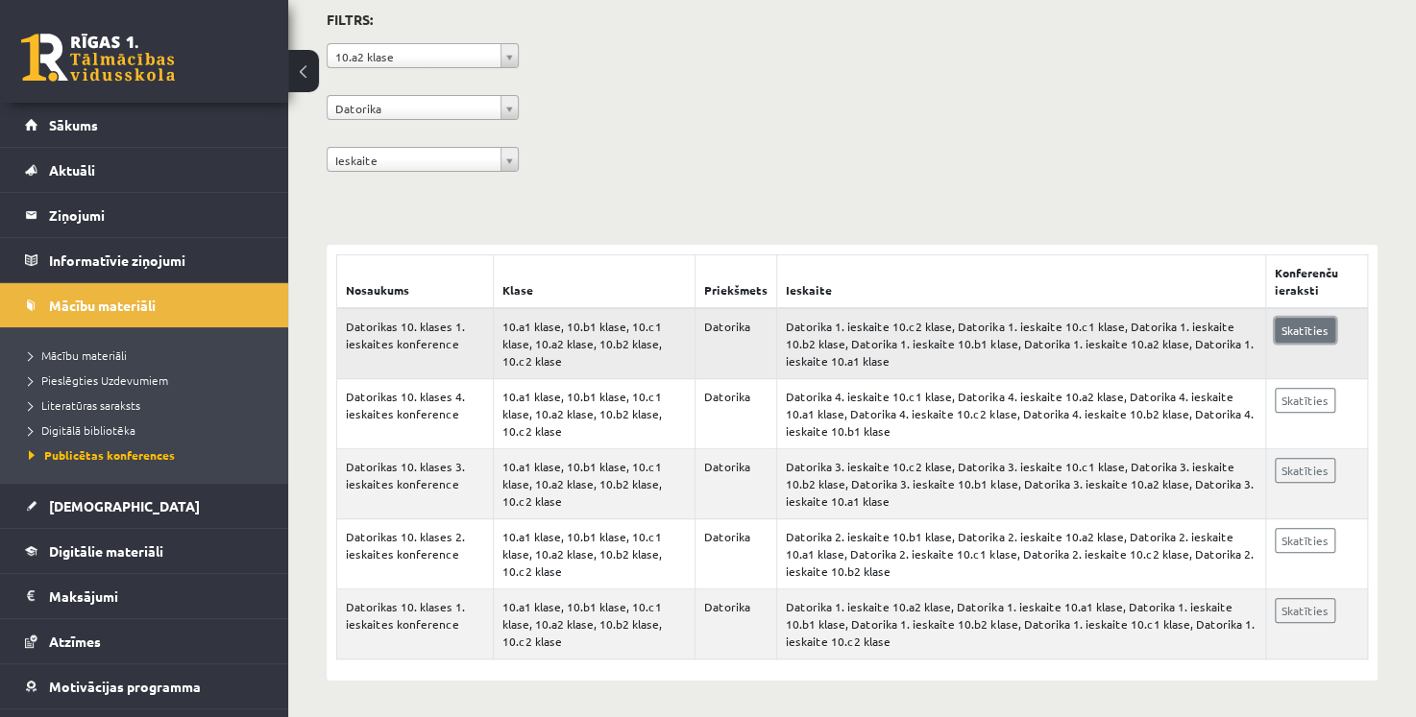
click at [1302, 336] on link "Skatīties" at bounding box center [1304, 330] width 61 height 25
